Goal: Transaction & Acquisition: Purchase product/service

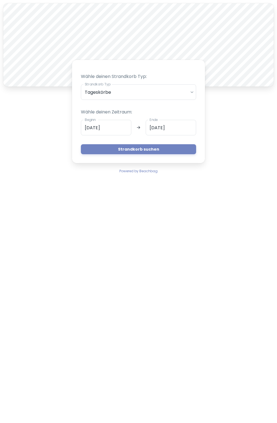
click at [180, 149] on button "Strandkorb suchen" at bounding box center [138, 149] width 115 height 10
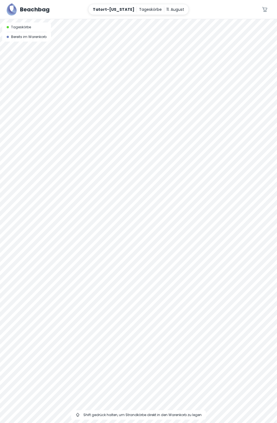
click at [154, 181] on div at bounding box center [138, 220] width 277 height 403
click at [221, 148] on div at bounding box center [138, 220] width 277 height 403
click at [167, 19] on div at bounding box center [138, 19] width 277 height 0
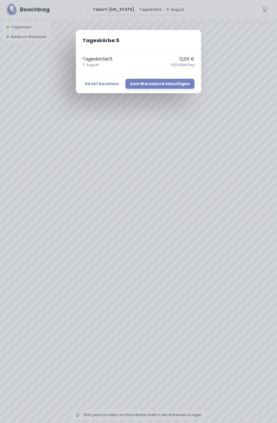
click at [178, 85] on button "Zum Warenkorb hinzufügen" at bounding box center [160, 84] width 69 height 10
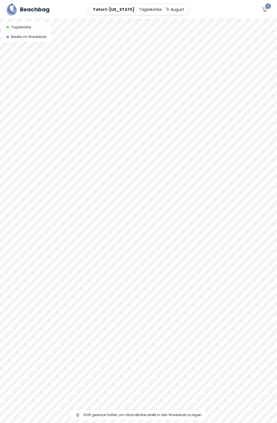
click at [173, 19] on div at bounding box center [138, 19] width 277 height 0
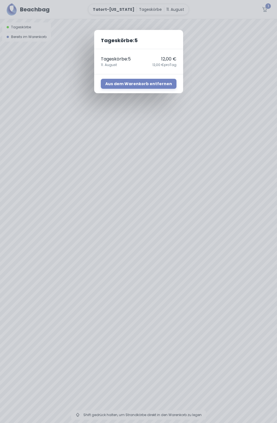
click at [169, 131] on div "Tageskörbe : 5 Tageskörbe : 5 12,00 € [DATE],00 € pro Tag Aus dem Warenkorb ent…" at bounding box center [138, 211] width 277 height 423
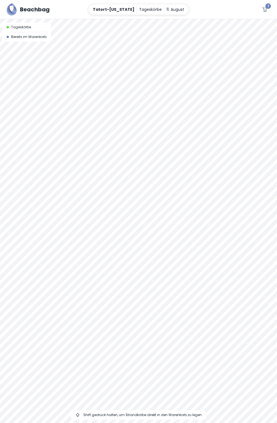
click at [262, 12] on icon "button" at bounding box center [265, 9] width 7 height 7
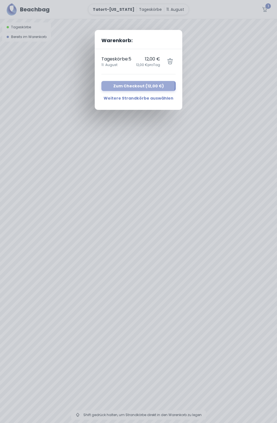
click at [135, 85] on button "Zum Checkout ( 12,00 € )" at bounding box center [138, 86] width 74 height 10
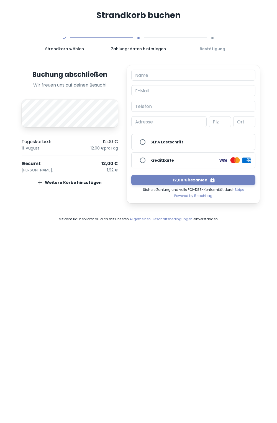
click at [180, 72] on input "Name" at bounding box center [193, 75] width 124 height 11
click at [179, 91] on input "E-Mail" at bounding box center [193, 90] width 124 height 11
type input "[PERSON_NAME][EMAIL_ADDRESS][PERSON_NAME][DOMAIN_NAME]"
click at [200, 79] on input "Name" at bounding box center [193, 75] width 124 height 11
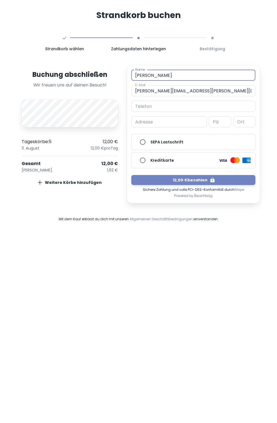
type input "[PERSON_NAME]"
click at [242, 180] on button "12,00 € bezahlen" at bounding box center [193, 180] width 124 height 10
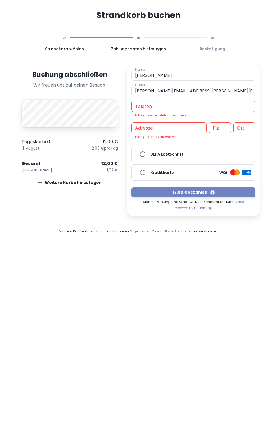
click at [222, 108] on input "Telefon" at bounding box center [193, 106] width 124 height 11
type input "."
click at [191, 127] on input "Adresse" at bounding box center [168, 127] width 75 height 11
type input "."
click at [239, 196] on button "12,00 € bezahlen" at bounding box center [193, 192] width 124 height 10
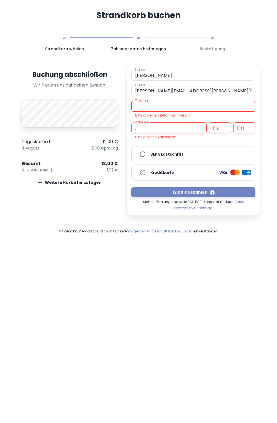
click at [177, 125] on input "." at bounding box center [168, 127] width 75 height 11
click at [199, 103] on input "Telefon" at bounding box center [193, 106] width 124 height 11
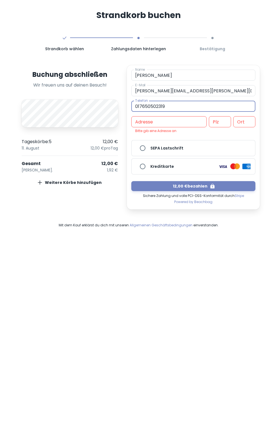
type input "017650502319"
click at [179, 121] on input "Adresse" at bounding box center [168, 121] width 75 height 11
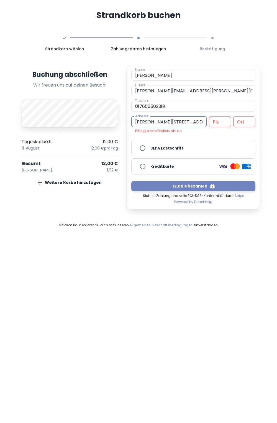
type input "[PERSON_NAME][STREET_ADDRESS]"
click at [220, 127] on input "Plz" at bounding box center [220, 121] width 22 height 11
type input "24619"
click at [247, 124] on input "Ort" at bounding box center [244, 121] width 22 height 11
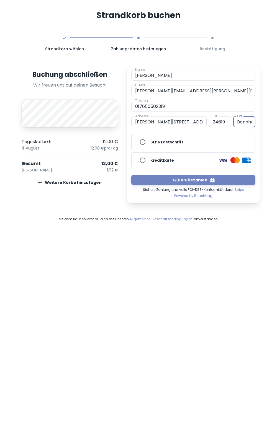
type input "Bonnhölwit"
click at [242, 179] on button "12,00 € bezahlen" at bounding box center [193, 180] width 124 height 10
click at [234, 181] on button "12,00 € bezahlen" at bounding box center [193, 180] width 124 height 10
click at [227, 181] on button "12,00 € bezahlen" at bounding box center [193, 180] width 124 height 10
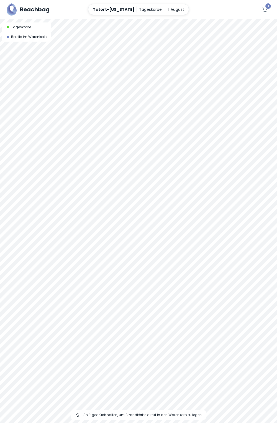
click at [267, 6] on span "1" at bounding box center [268, 6] width 6 height 6
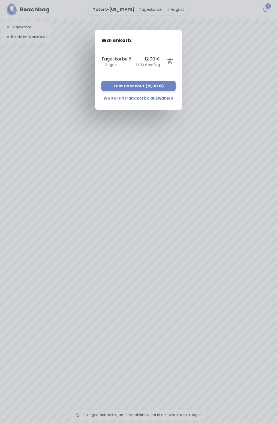
click at [165, 86] on button "Zum Checkout ( 12,00 € )" at bounding box center [138, 86] width 74 height 10
